Goal: Navigation & Orientation: Find specific page/section

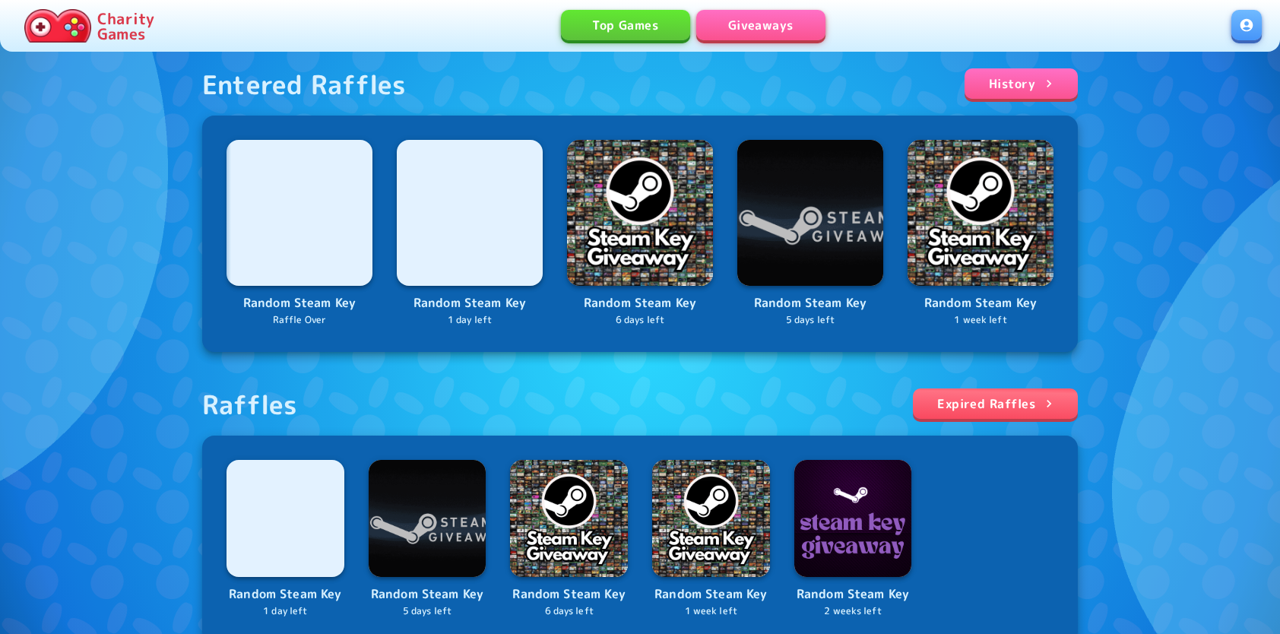
scroll to position [304, 0]
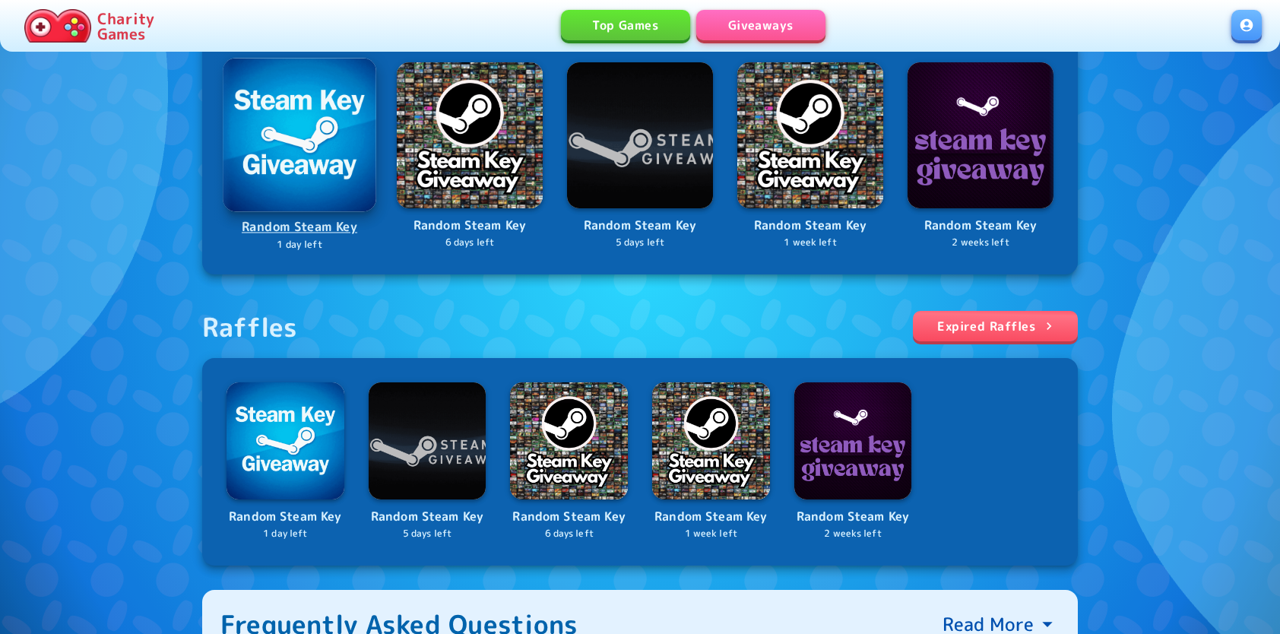
click at [299, 177] on img at bounding box center [299, 134] width 153 height 153
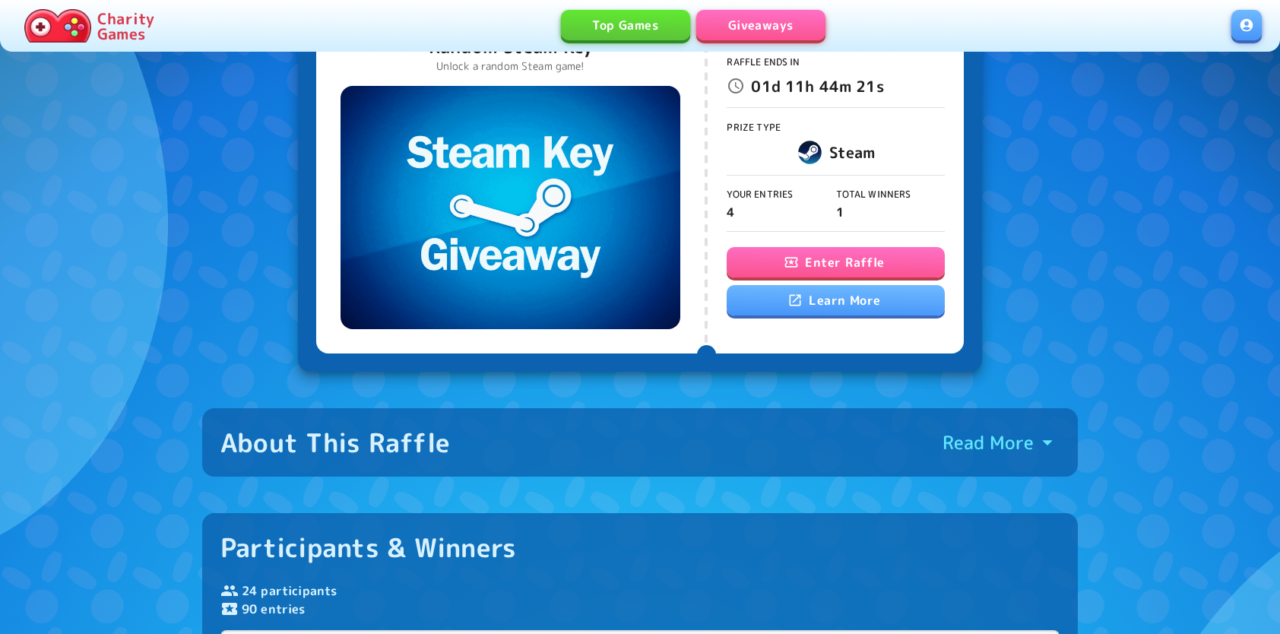
scroll to position [76, 0]
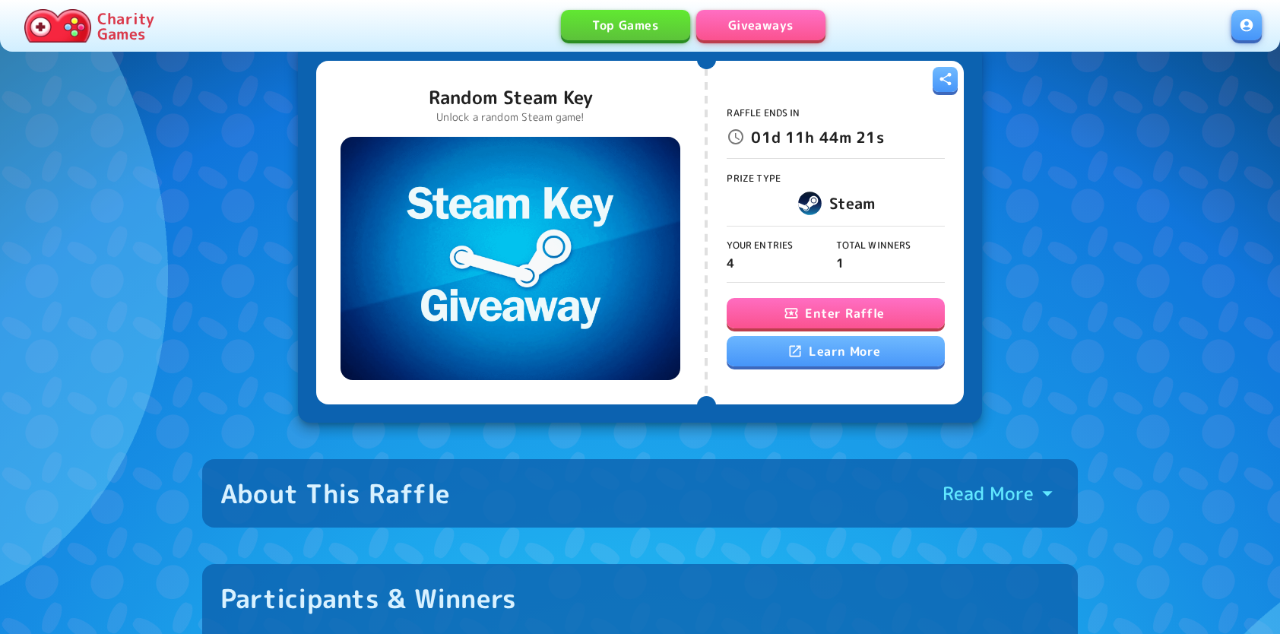
click at [710, 24] on link "Giveaways" at bounding box center [760, 25] width 129 height 30
